Goal: Transaction & Acquisition: Purchase product/service

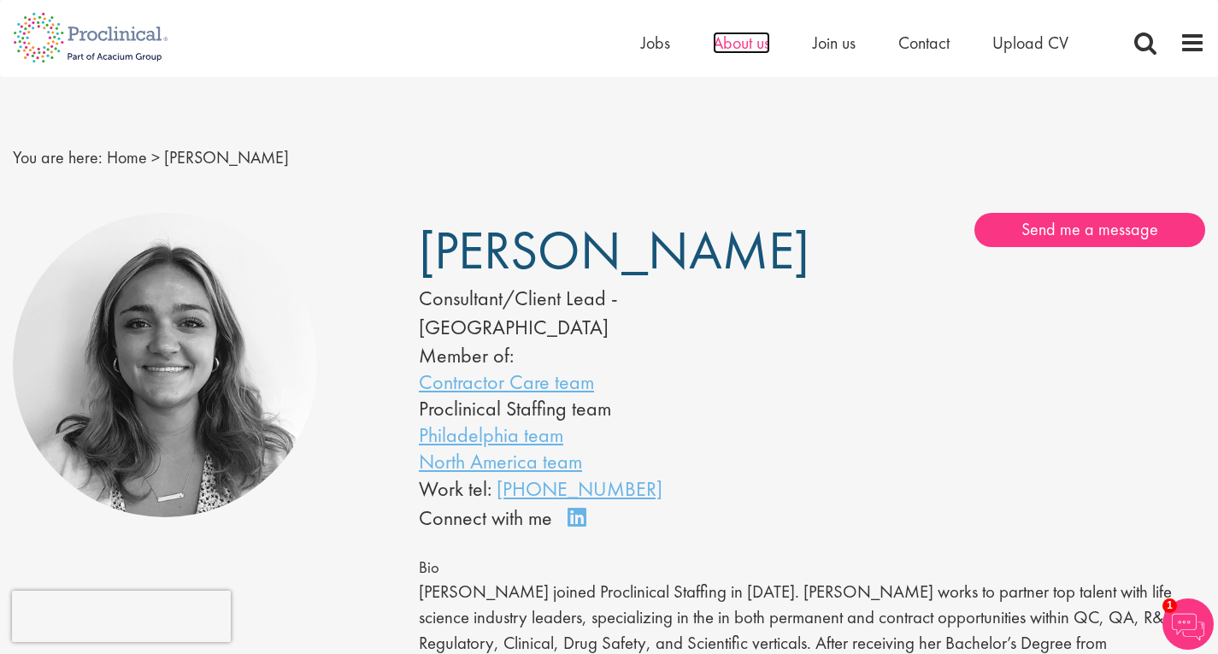
click at [737, 40] on span "About us" at bounding box center [741, 43] width 57 height 22
click at [728, 250] on h1 "[PERSON_NAME]" at bounding box center [590, 251] width 342 height 42
drag, startPoint x: 728, startPoint y: 250, endPoint x: 438, endPoint y: 226, distance: 290.8
click at [438, 230] on h1 "[PERSON_NAME]" at bounding box center [590, 251] width 342 height 42
copy div "[PERSON_NAME]"
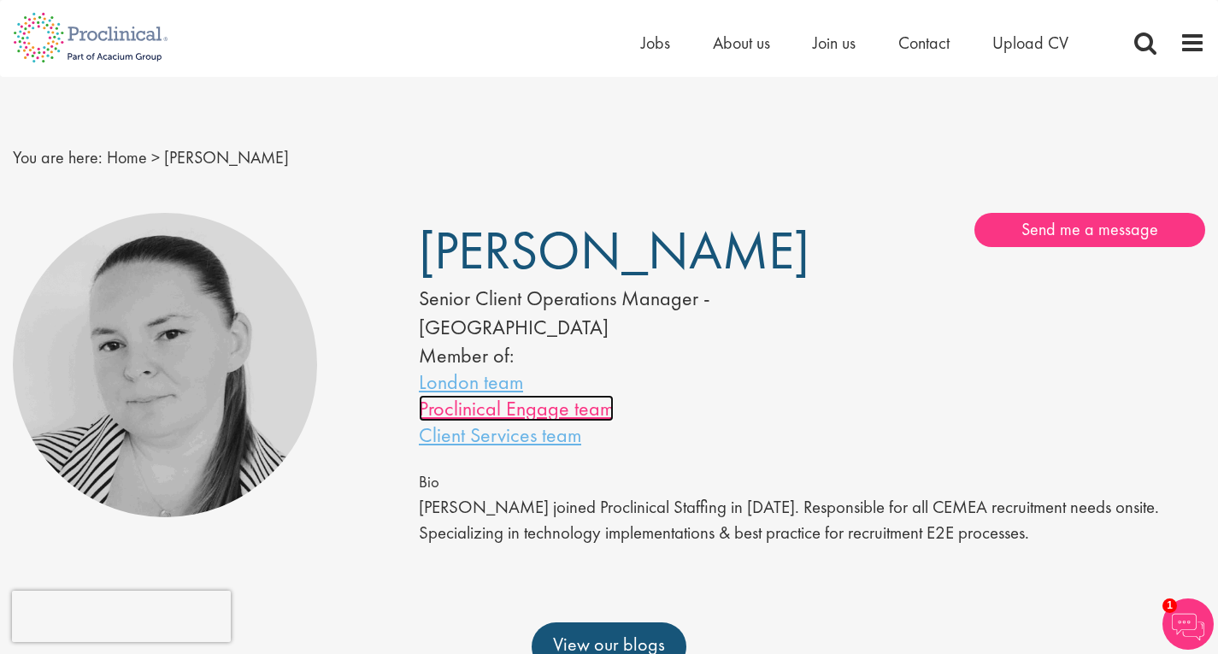
click at [485, 404] on link "Proclinical Engage team" at bounding box center [516, 408] width 195 height 27
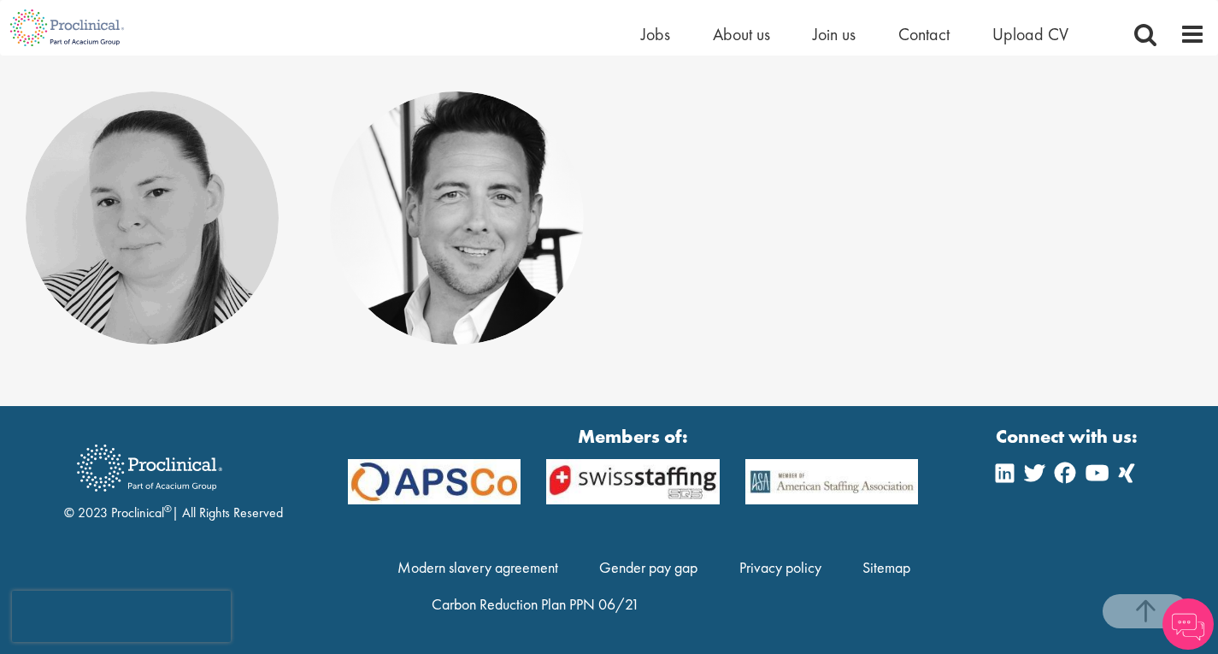
scroll to position [496, 0]
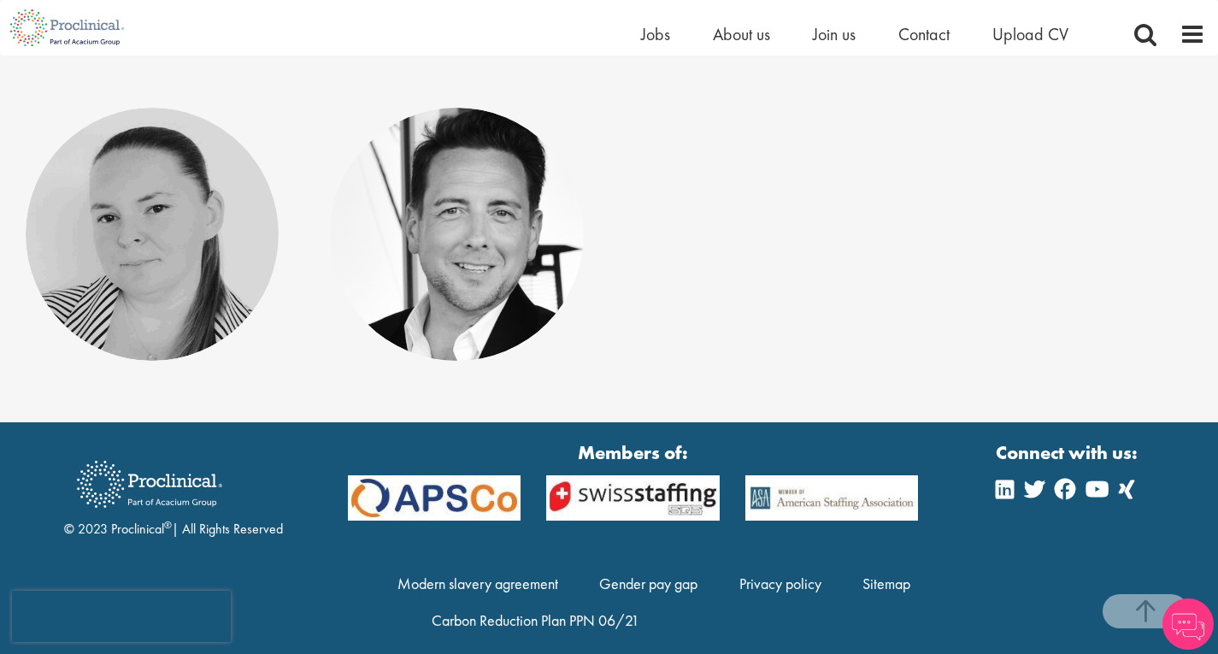
scroll to position [496, 0]
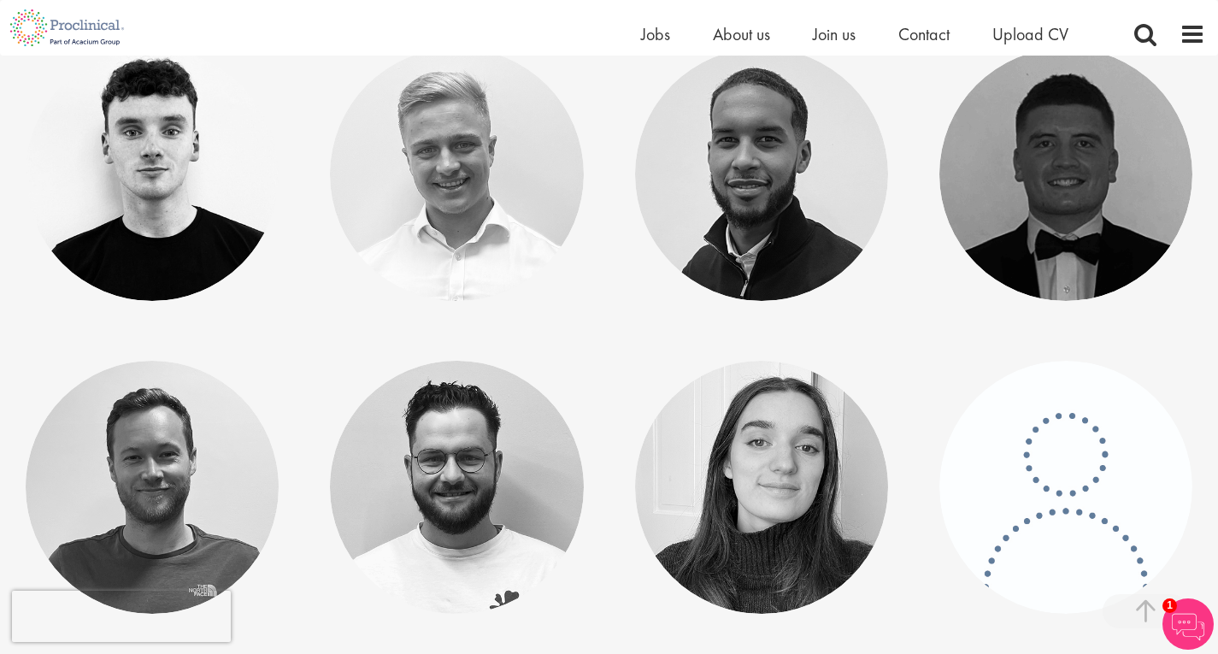
scroll to position [1915, 0]
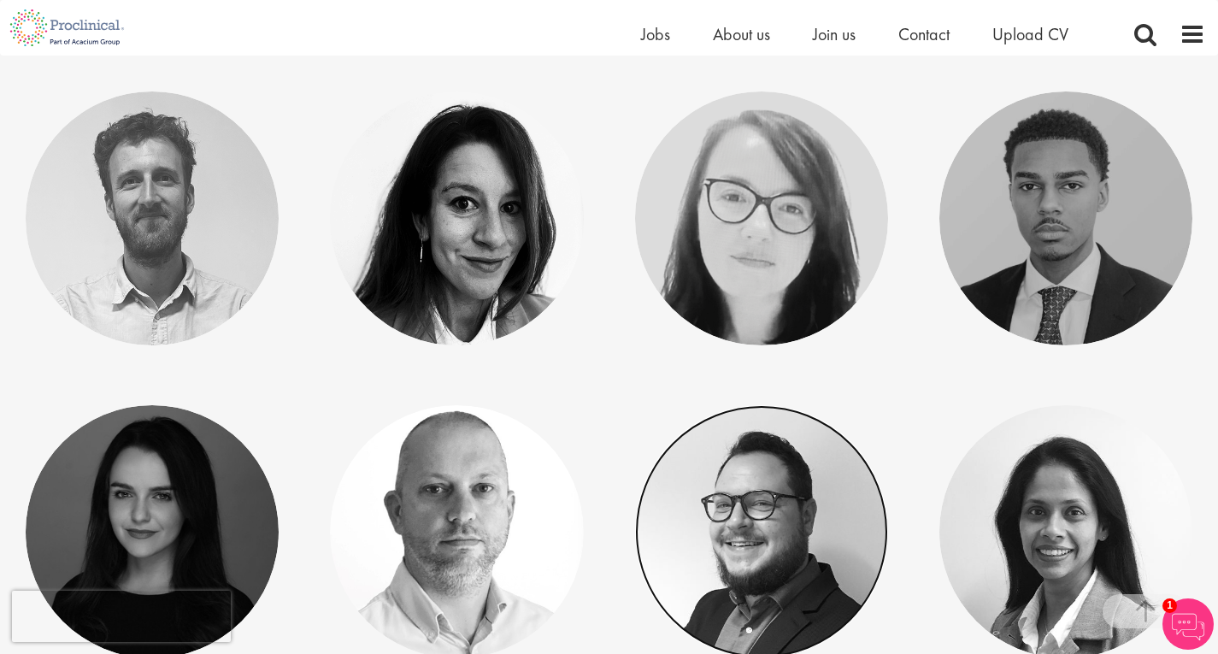
click at [645, 434] on link at bounding box center [761, 531] width 253 height 253
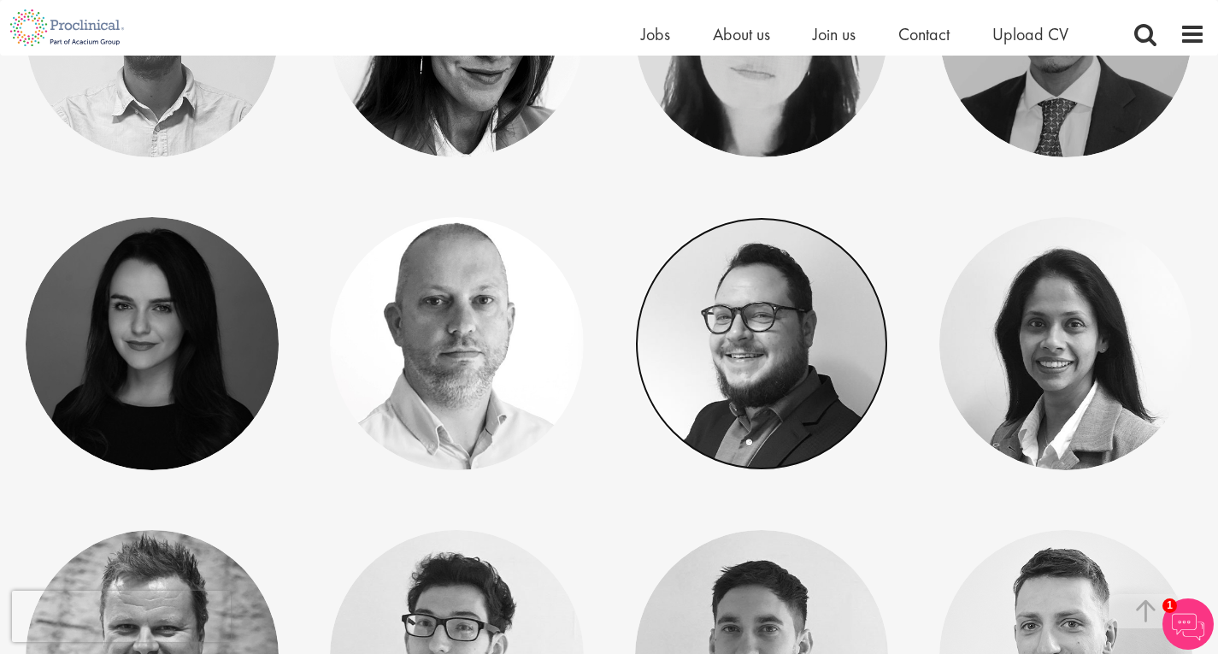
scroll to position [2818, 0]
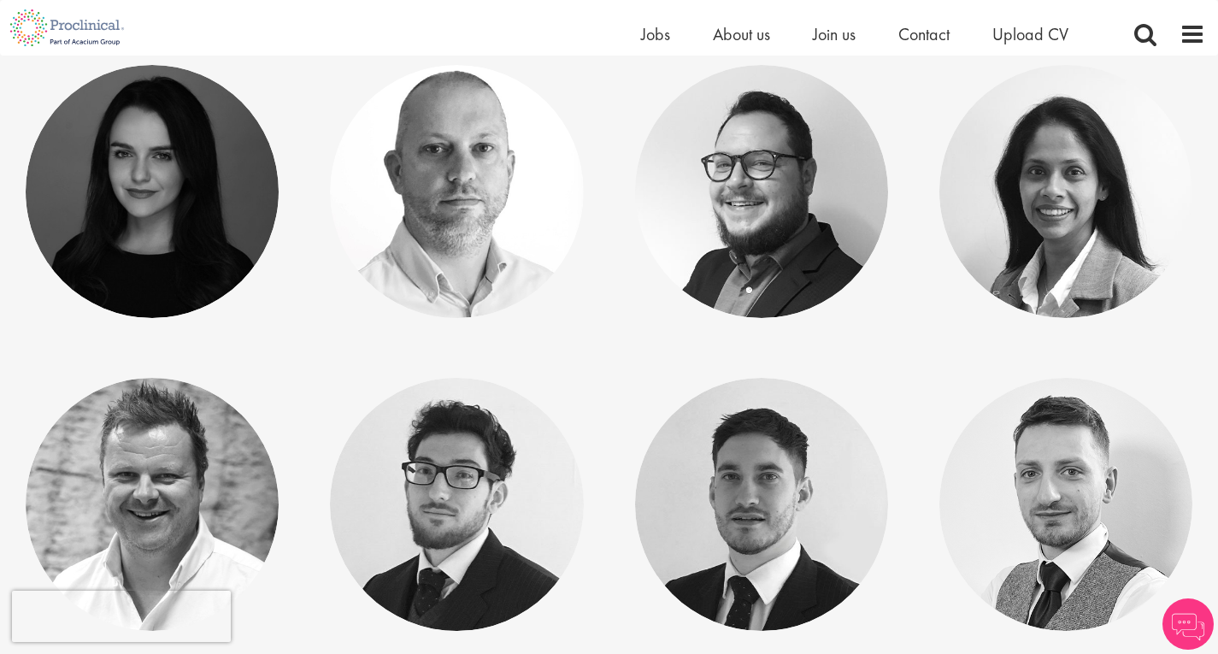
scroll to position [3409, 0]
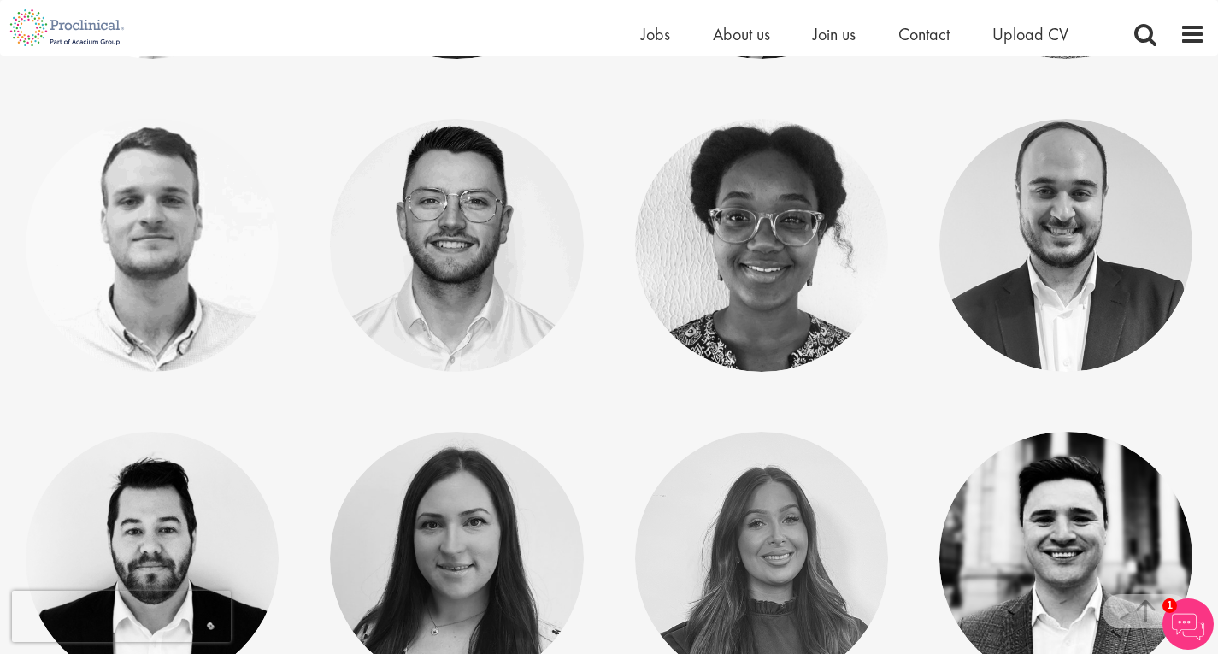
click at [1214, 536] on div "Edward Little Managing Consultant - EU" at bounding box center [1066, 558] width 304 height 253
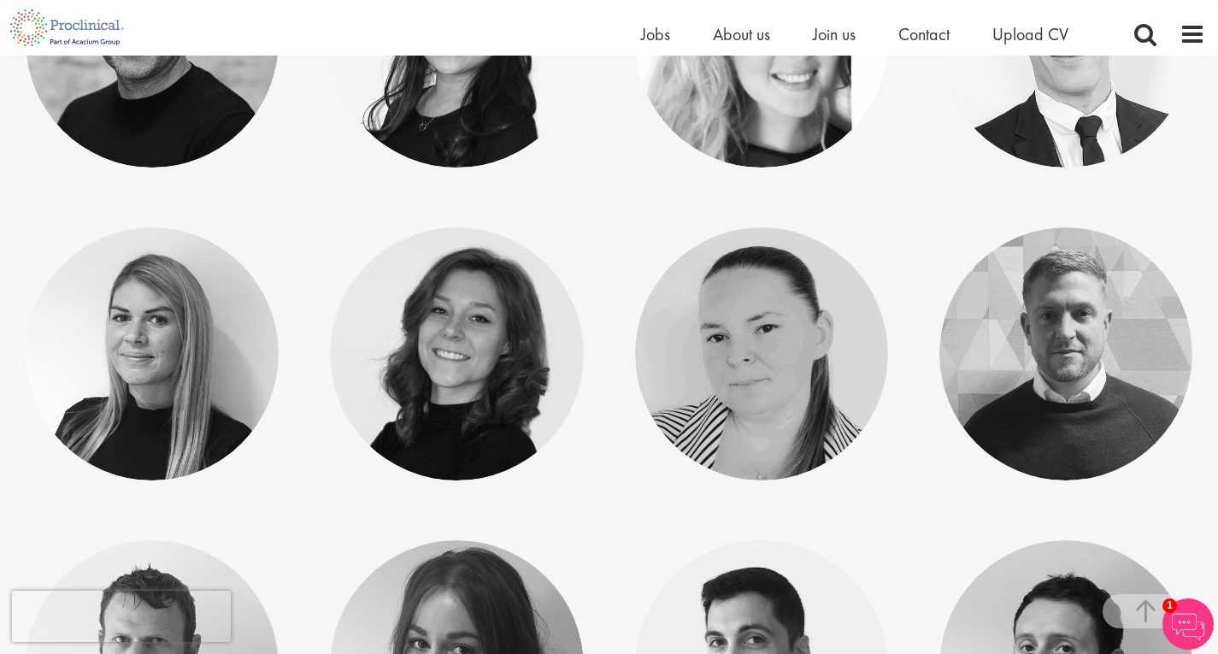
scroll to position [5125, 0]
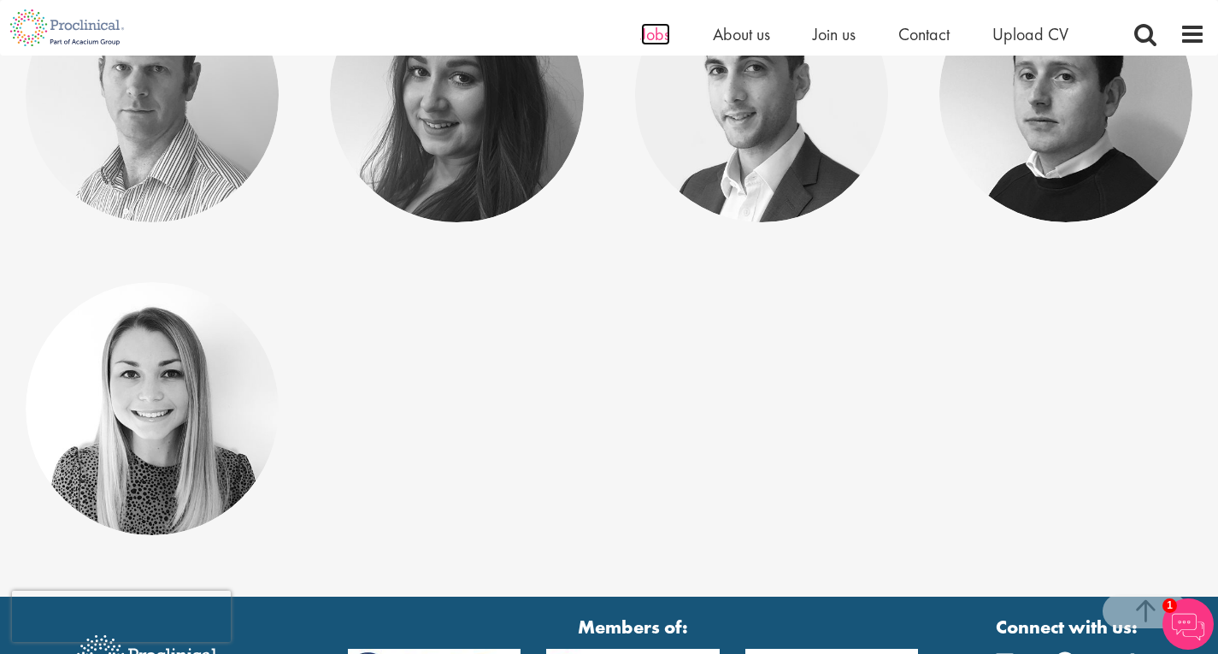
click at [653, 30] on span "Jobs" at bounding box center [655, 34] width 29 height 22
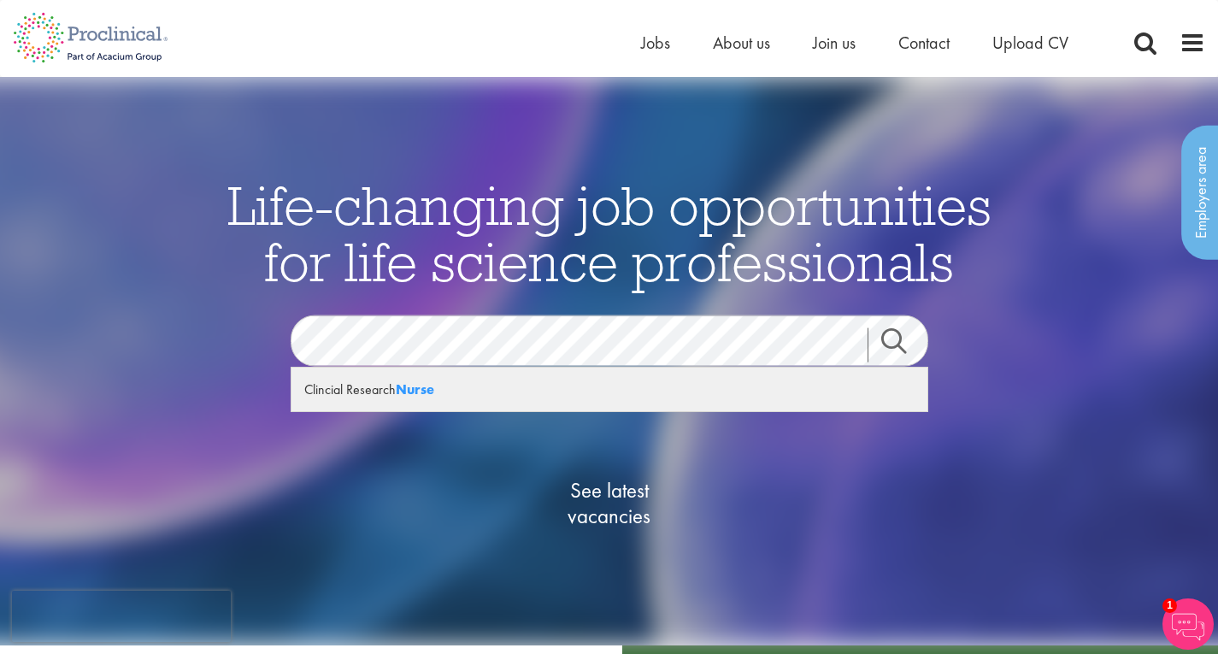
click at [331, 392] on div "Clincial Research Nurse" at bounding box center [610, 390] width 636 height 44
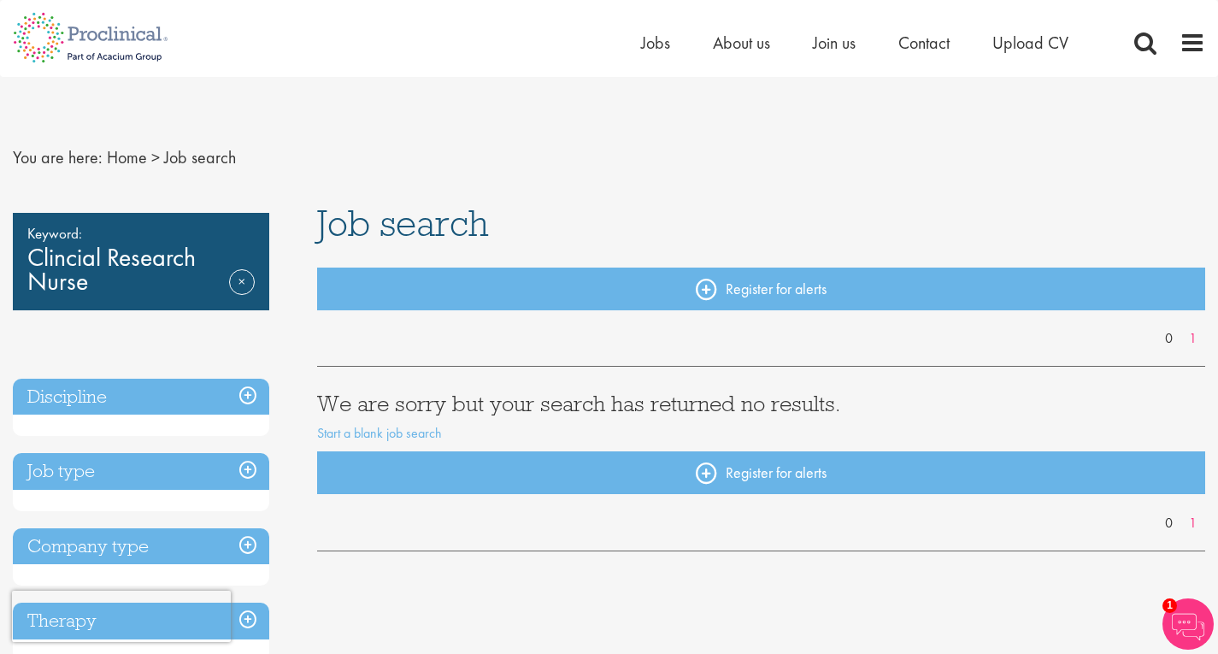
click at [156, 286] on div "Keyword: Clincial Research Nurse Remove" at bounding box center [141, 261] width 256 height 97
click at [78, 398] on h3 "Discipline" at bounding box center [141, 397] width 256 height 37
click at [246, 470] on h3 "Job type" at bounding box center [141, 471] width 256 height 37
click at [250, 469] on h3 "Job type" at bounding box center [141, 471] width 256 height 37
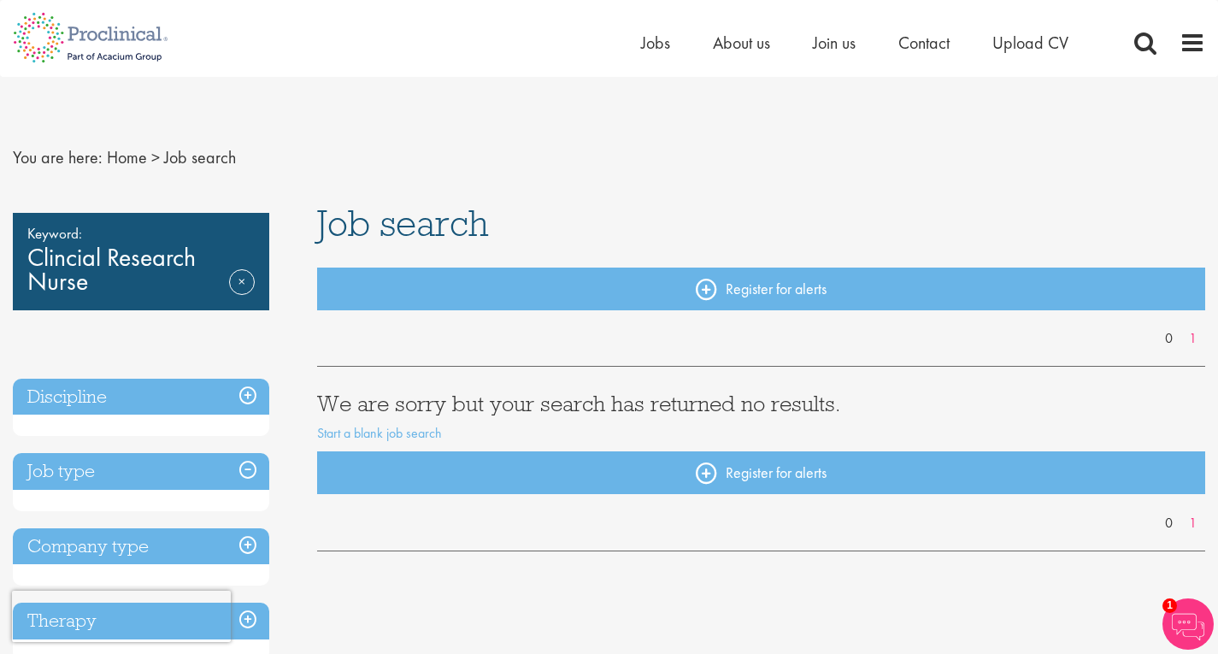
click at [246, 405] on h3 "Discipline" at bounding box center [141, 397] width 256 height 37
